Goal: Transaction & Acquisition: Purchase product/service

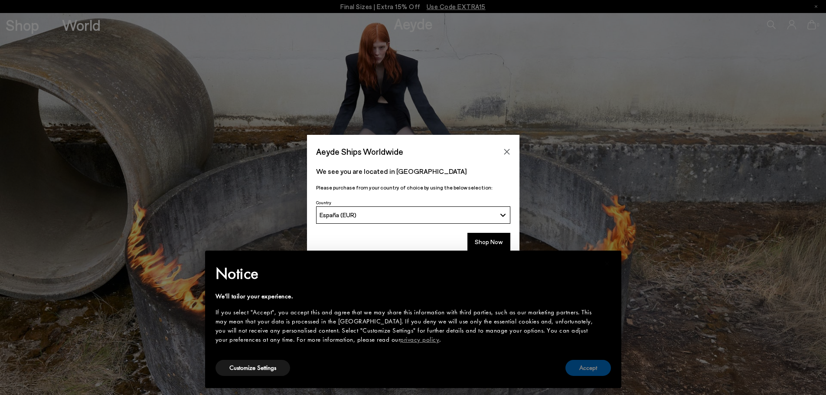
click at [591, 372] on button "Accept" at bounding box center [588, 368] width 46 height 16
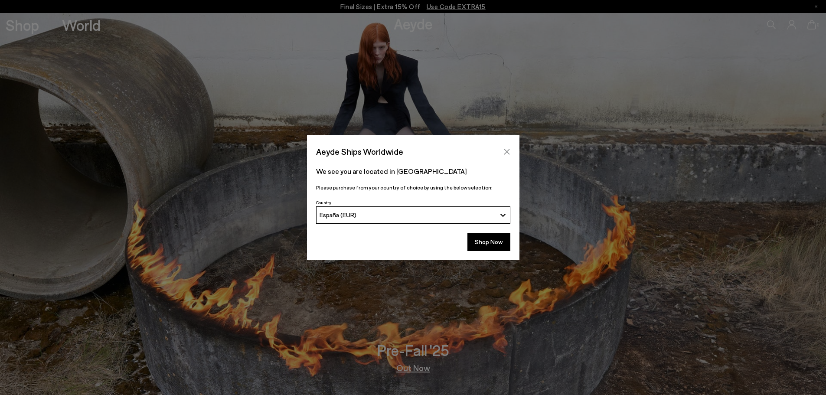
click at [505, 151] on icon "Close" at bounding box center [506, 151] width 7 height 7
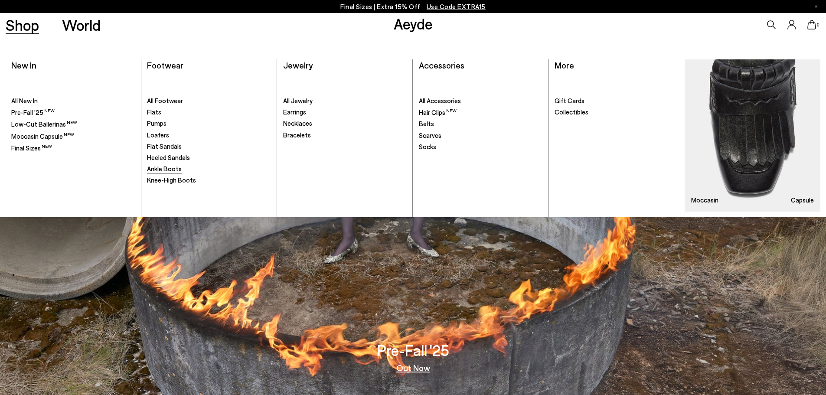
click at [165, 169] on span "Ankle Boots" at bounding box center [164, 169] width 35 height 8
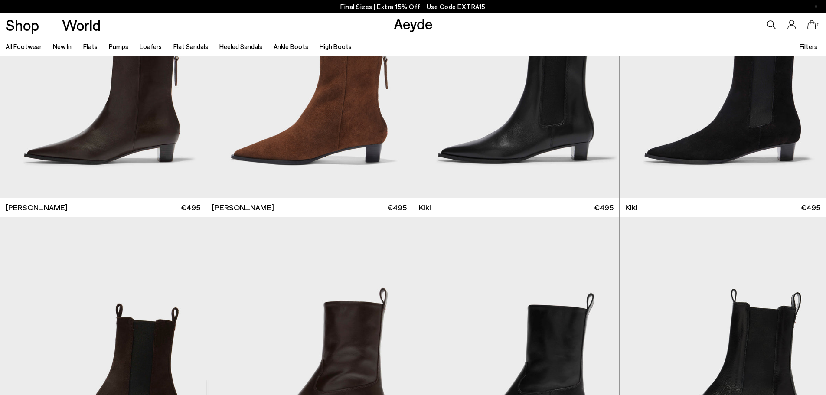
scroll to position [1604, 0]
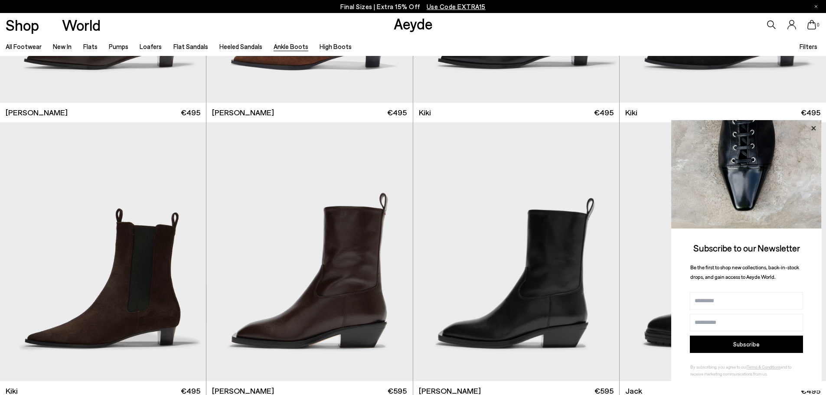
click at [814, 127] on icon at bounding box center [813, 128] width 11 height 11
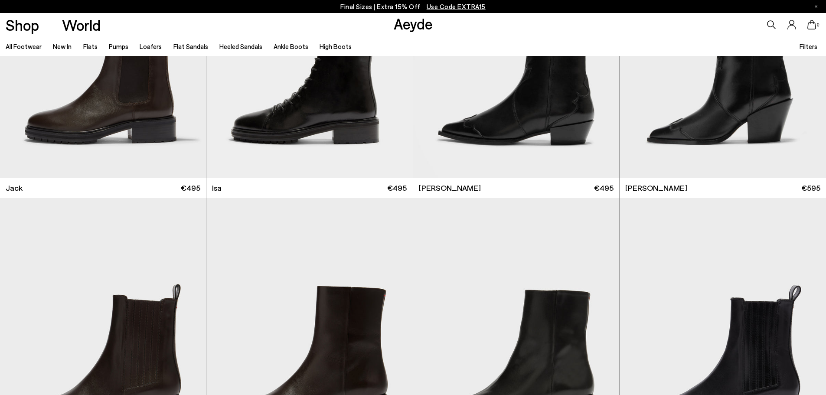
scroll to position [2167, 0]
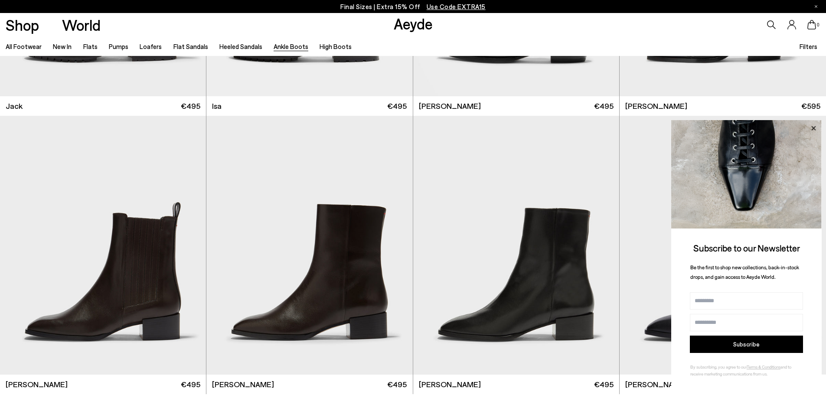
click at [815, 129] on icon at bounding box center [813, 128] width 11 height 11
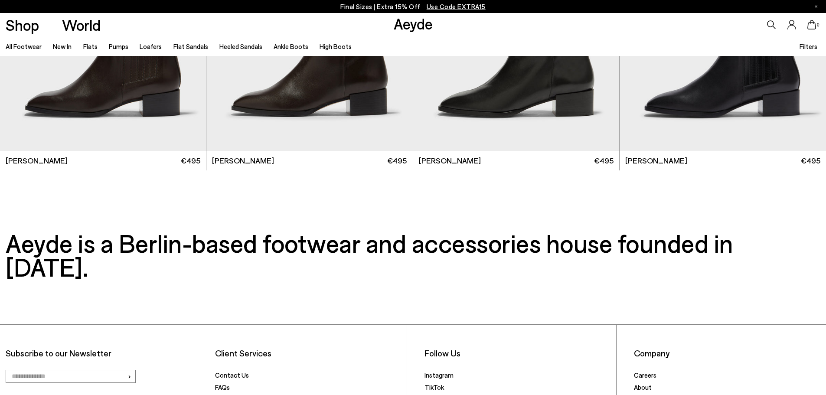
scroll to position [2471, 0]
